Goal: Task Accomplishment & Management: Use online tool/utility

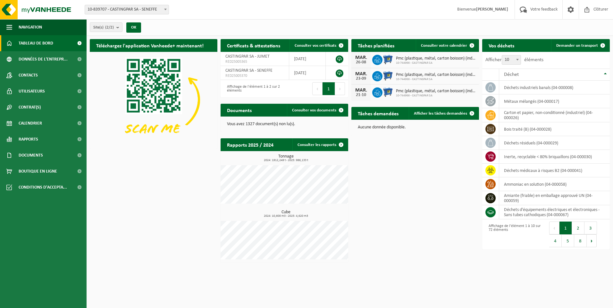
click at [104, 11] on span "10-839707 - CASTINGPAR SA - SENEFFE" at bounding box center [127, 9] width 84 height 9
select select "6262"
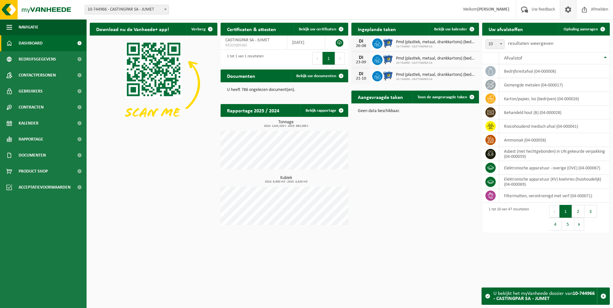
click at [564, 10] on span at bounding box center [568, 9] width 10 height 19
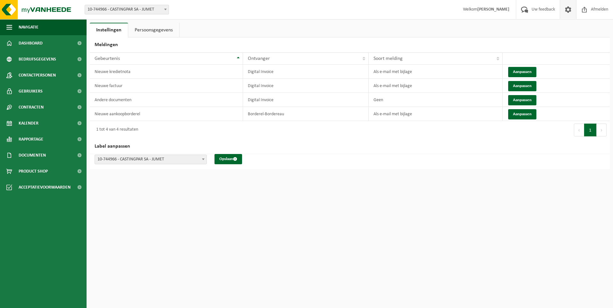
click at [565, 10] on span at bounding box center [568, 9] width 10 height 19
click at [573, 14] on link at bounding box center [568, 9] width 16 height 19
click at [20, 44] on span "Dashboard" at bounding box center [31, 43] width 24 height 16
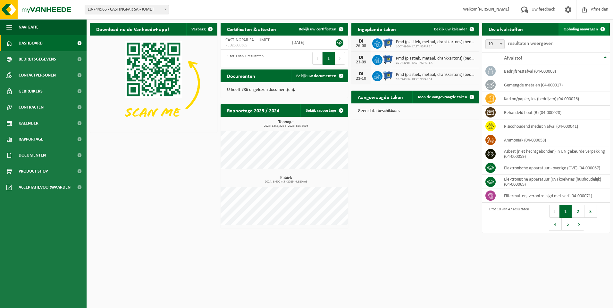
click at [576, 28] on span "Ophaling aanvragen" at bounding box center [581, 29] width 34 height 4
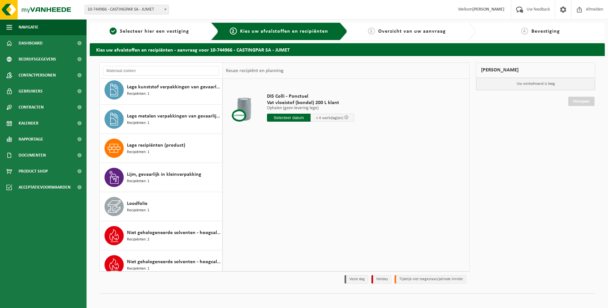
scroll to position [545, 0]
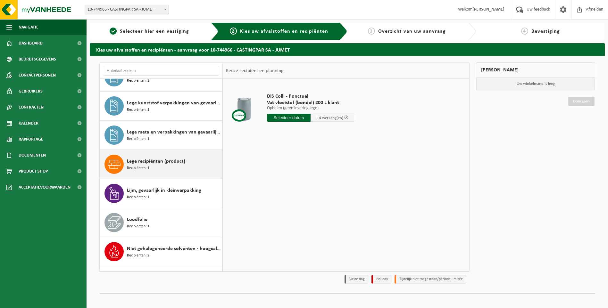
click at [153, 162] on span "Lege recipiënten (product)" at bounding box center [156, 162] width 58 height 8
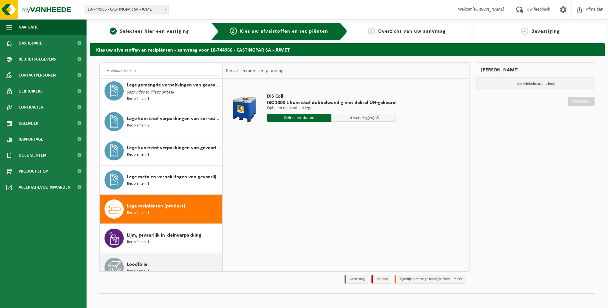
scroll to position [422, 0]
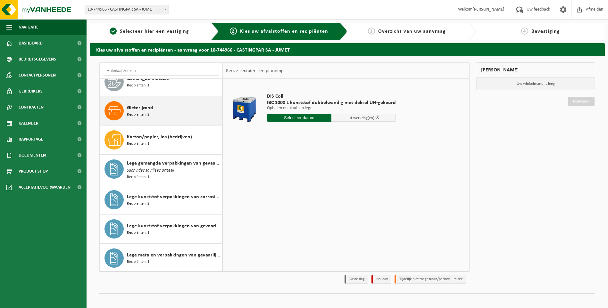
click at [146, 110] on span "Gieterijzand" at bounding box center [140, 108] width 26 height 8
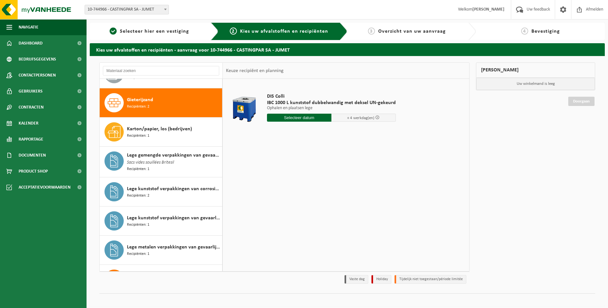
scroll to position [438, 0]
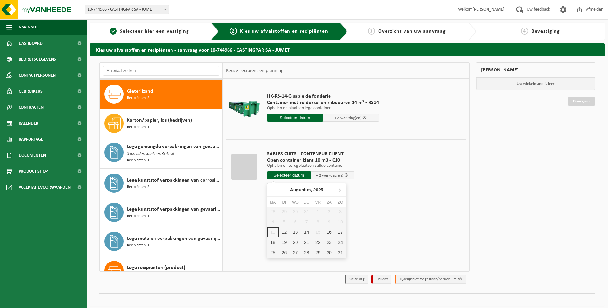
click at [285, 175] on input "text" at bounding box center [289, 176] width 44 height 8
click at [282, 233] on div "12" at bounding box center [284, 232] width 11 height 10
type input "Van 2025-08-12"
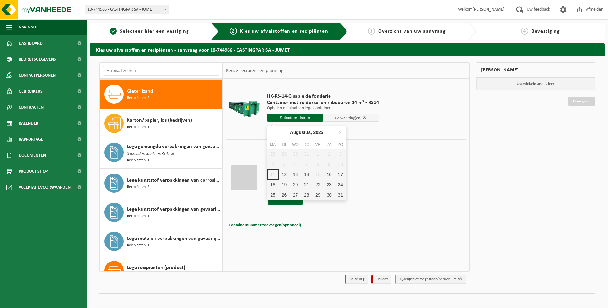
click at [280, 118] on input "text" at bounding box center [295, 118] width 56 height 8
click at [286, 172] on div "12" at bounding box center [284, 175] width 11 height 10
type input "Van 2025-08-12"
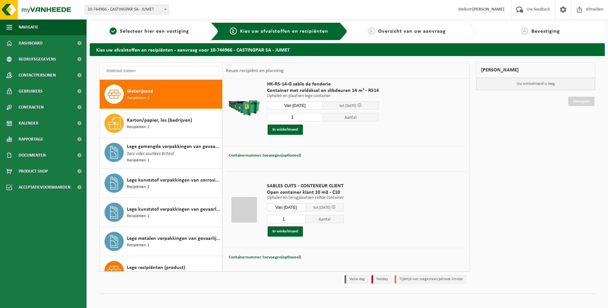
scroll to position [17, 0]
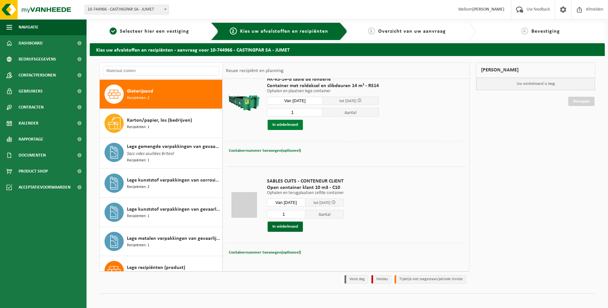
click at [283, 127] on button "In winkelmand" at bounding box center [285, 125] width 35 height 10
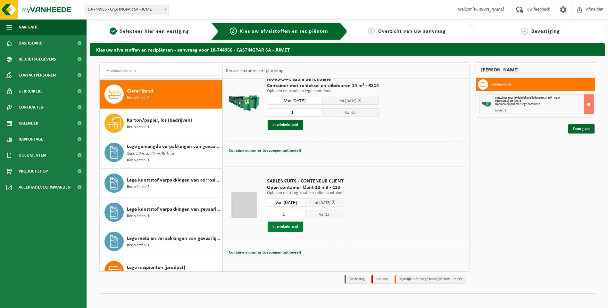
click at [286, 229] on button "In winkelmand" at bounding box center [285, 227] width 35 height 10
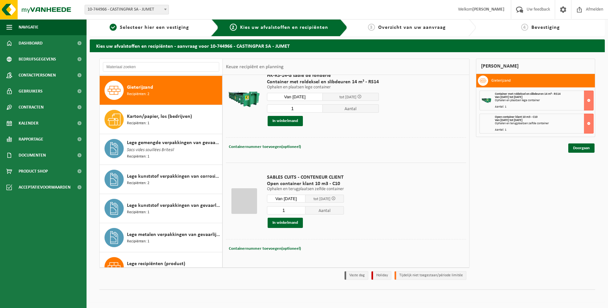
scroll to position [5, 0]
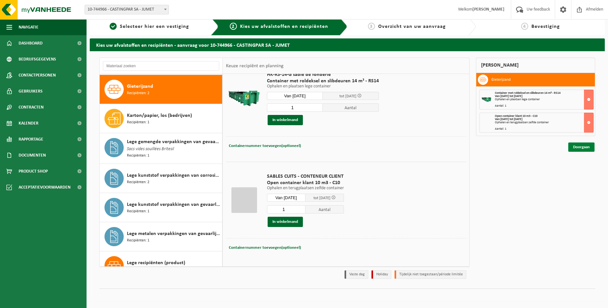
click at [575, 144] on link "Doorgaan" at bounding box center [581, 147] width 26 height 9
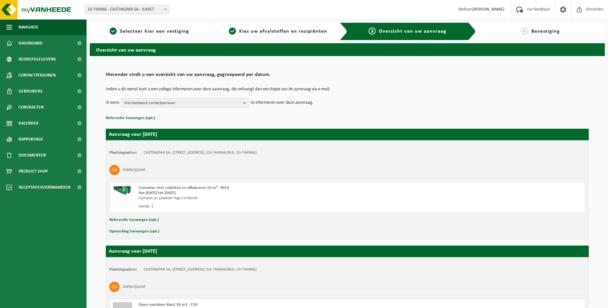
click at [179, 101] on span "Kies bestaand contactpersoon" at bounding box center [182, 103] width 116 height 10
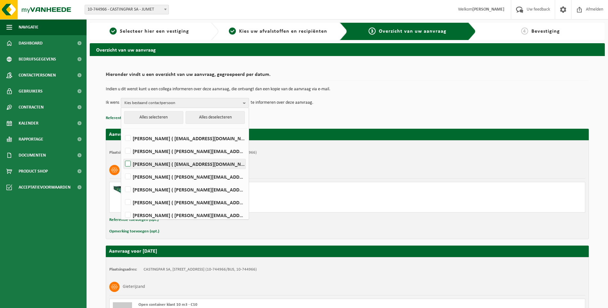
click at [170, 165] on label "HELENE CANDRIES ( invoicing@castingpar.com )" at bounding box center [185, 164] width 122 height 10
click at [123, 156] on input "HELENE CANDRIES ( invoicing@castingpar.com )" at bounding box center [122, 156] width 0 height 0
checkbox input "true"
click at [158, 190] on label "PHILIPPE FRIS ( philippe.fris@castingpar.com )" at bounding box center [185, 190] width 122 height 10
click at [123, 182] on input "PHILIPPE FRIS ( philippe.fris@castingpar.com )" at bounding box center [122, 181] width 0 height 0
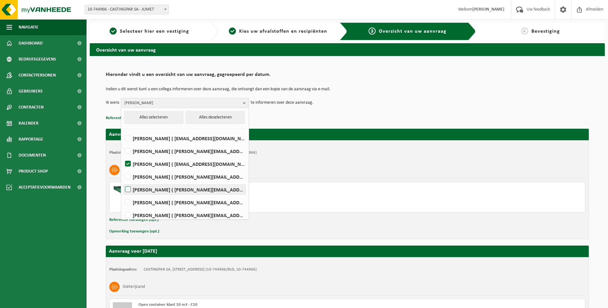
checkbox input "true"
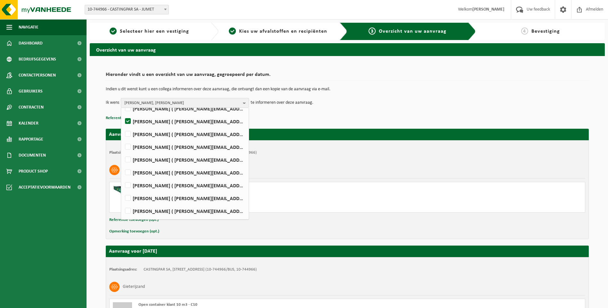
scroll to position [80, 0]
click at [130, 199] on label "Rudy Nigro ( rudy.nigro@castingpar.com )" at bounding box center [185, 199] width 122 height 10
click at [123, 191] on input "Rudy Nigro ( rudy.nigro@castingpar.com )" at bounding box center [122, 191] width 0 height 0
checkbox input "true"
click at [218, 99] on span "HELENE CANDRIES, PHILIPPE FRIS, Rudy Nigro" at bounding box center [182, 103] width 116 height 10
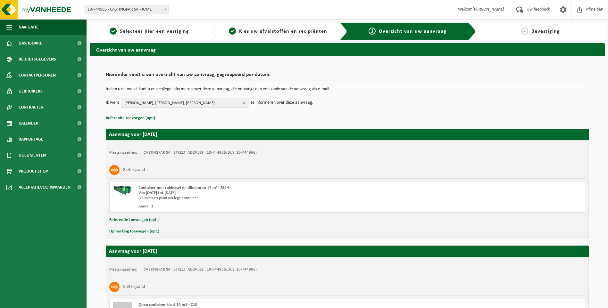
click at [215, 101] on span "HELENE CANDRIES, PHILIPPE FRIS, Rudy Nigro" at bounding box center [182, 103] width 116 height 10
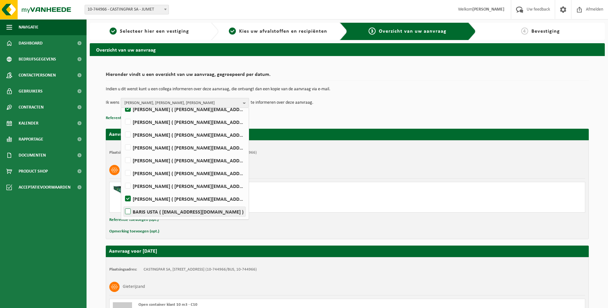
click at [155, 212] on label "BARIS USTA ( baris.usta@castingpar.com )" at bounding box center [185, 212] width 122 height 10
click at [123, 204] on input "BARIS USTA ( baris.usta@castingpar.com )" at bounding box center [122, 204] width 0 height 0
checkbox input "true"
click at [225, 102] on span "HELENE CANDRIES, PHILIPPE FRIS, Rudy Nigro, BARIS USTA" at bounding box center [182, 103] width 116 height 10
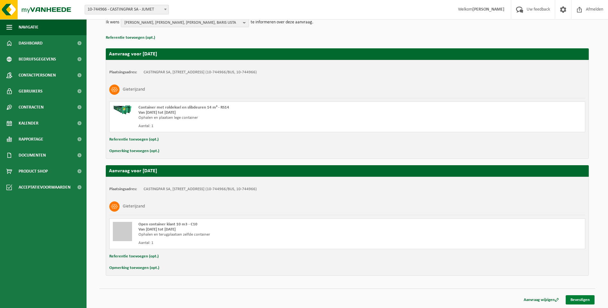
click at [583, 300] on link "Bevestigen" at bounding box center [580, 300] width 29 height 9
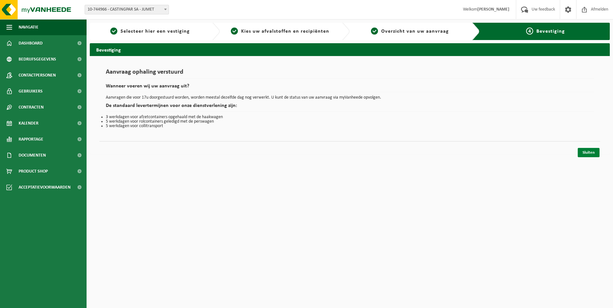
click at [586, 153] on link "Sluiten" at bounding box center [589, 152] width 22 height 9
